Goal: Find specific page/section

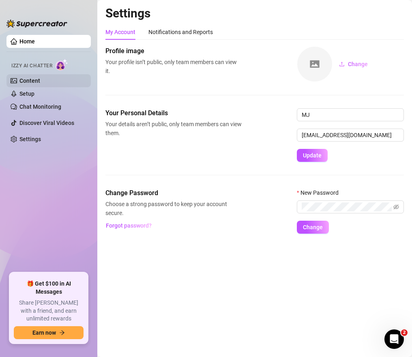
click at [70, 74] on li "Izzy AI Chatter Content Setup Chat Monitoring" at bounding box center [48, 85] width 84 height 58
click at [40, 77] on link "Content" at bounding box center [29, 80] width 21 height 6
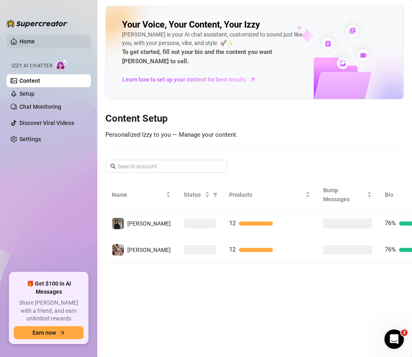
click at [35, 39] on link "Home" at bounding box center [26, 41] width 15 height 6
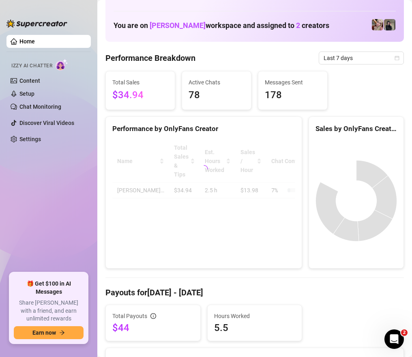
scroll to position [231, 0]
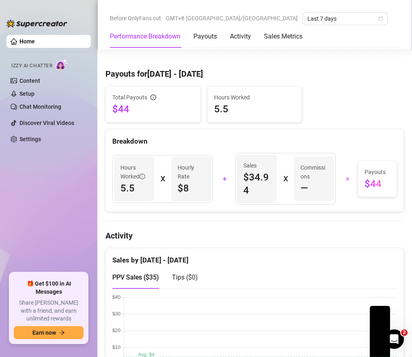
click at [227, 111] on span "5.5" at bounding box center [254, 109] width 81 height 13
click at [152, 92] on div "Total Payouts $44" at bounding box center [153, 104] width 94 height 36
click at [152, 94] on div "Total Payouts" at bounding box center [152, 97] width 81 height 9
click at [152, 96] on icon "info-circle" at bounding box center [153, 97] width 6 height 6
click at [161, 125] on div "Total Payouts $44 Hours Worked 5.5 Breakdown Hours Worked 5.5 X Hourly Rate $8 …" at bounding box center [254, 149] width 298 height 126
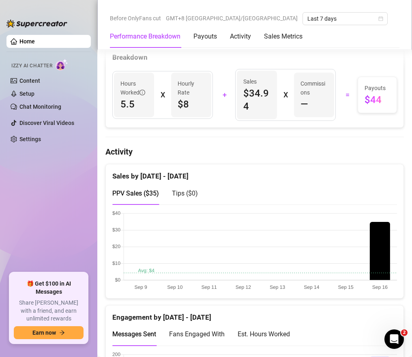
scroll to position [233, 0]
